Goal: Check status

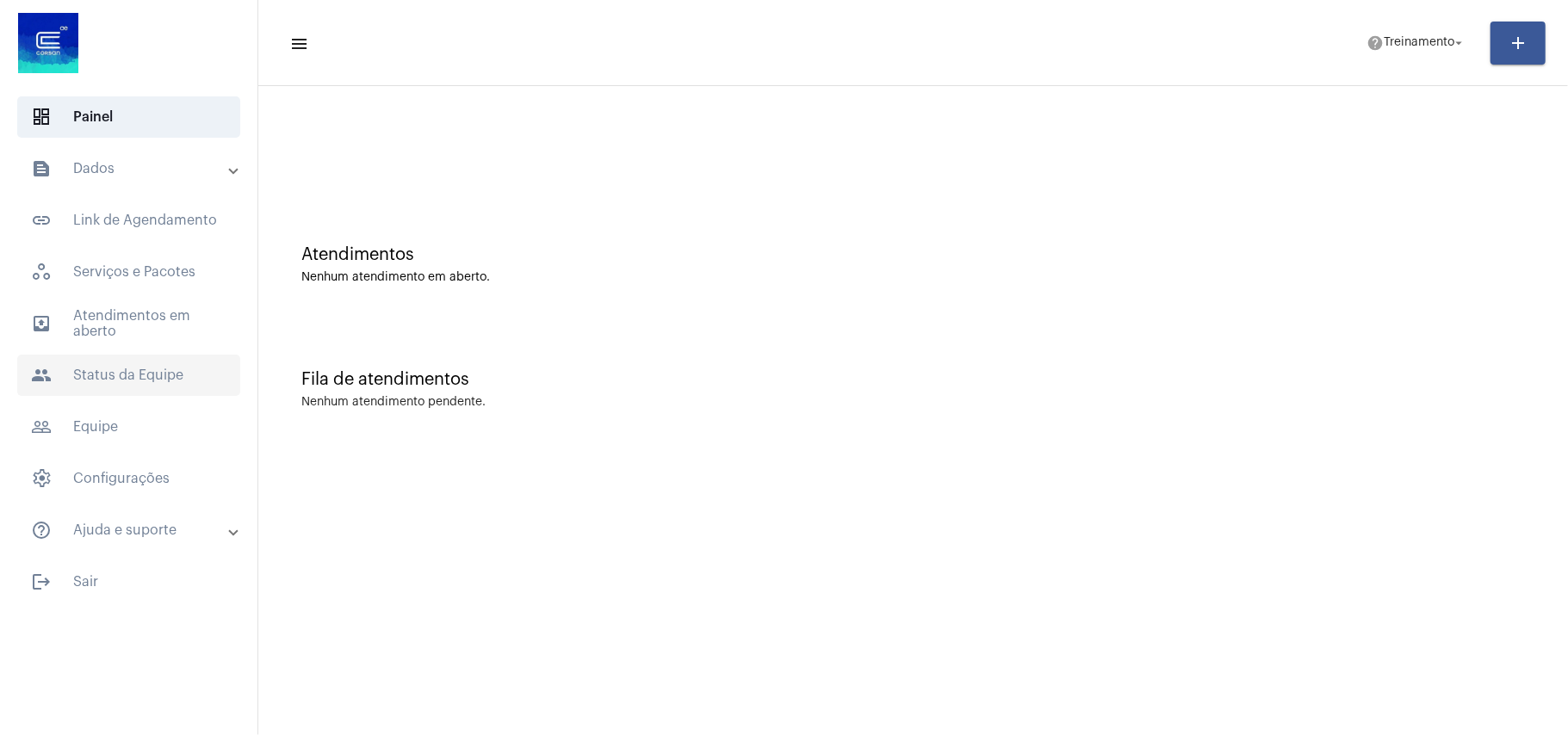
click at [84, 362] on span "people Status da Equipe" at bounding box center [128, 376] width 223 height 42
